Goal: Find specific page/section: Find specific page/section

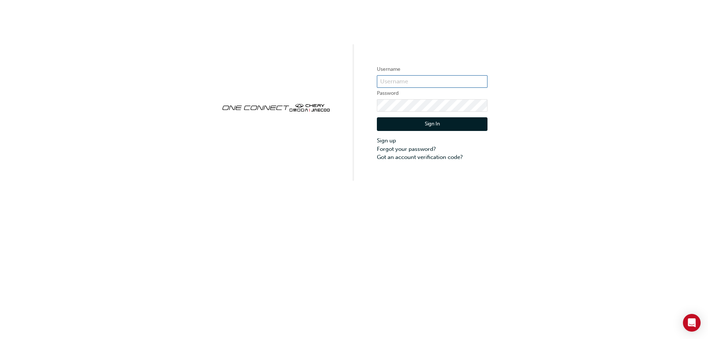
type input "[EMAIL_ADDRESS][DOMAIN_NAME]"
click at [429, 124] on button "Sign In" at bounding box center [432, 124] width 111 height 14
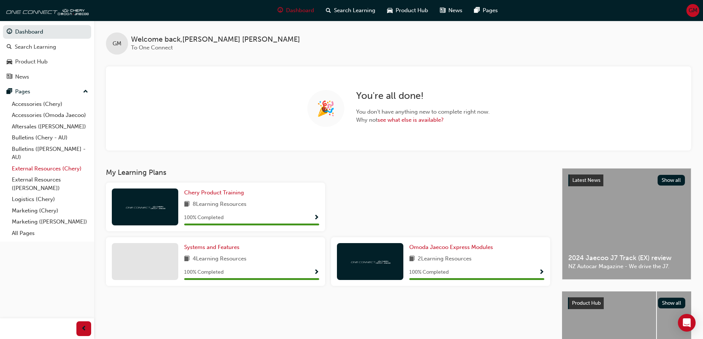
click at [49, 170] on link "External Resources (Chery)" at bounding box center [50, 168] width 82 height 11
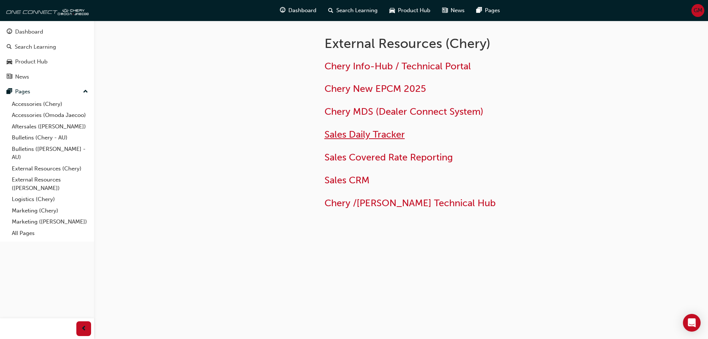
click at [364, 134] on span "Sales Daily Tracker" at bounding box center [365, 134] width 80 height 11
